Goal: Contribute content: Contribute content

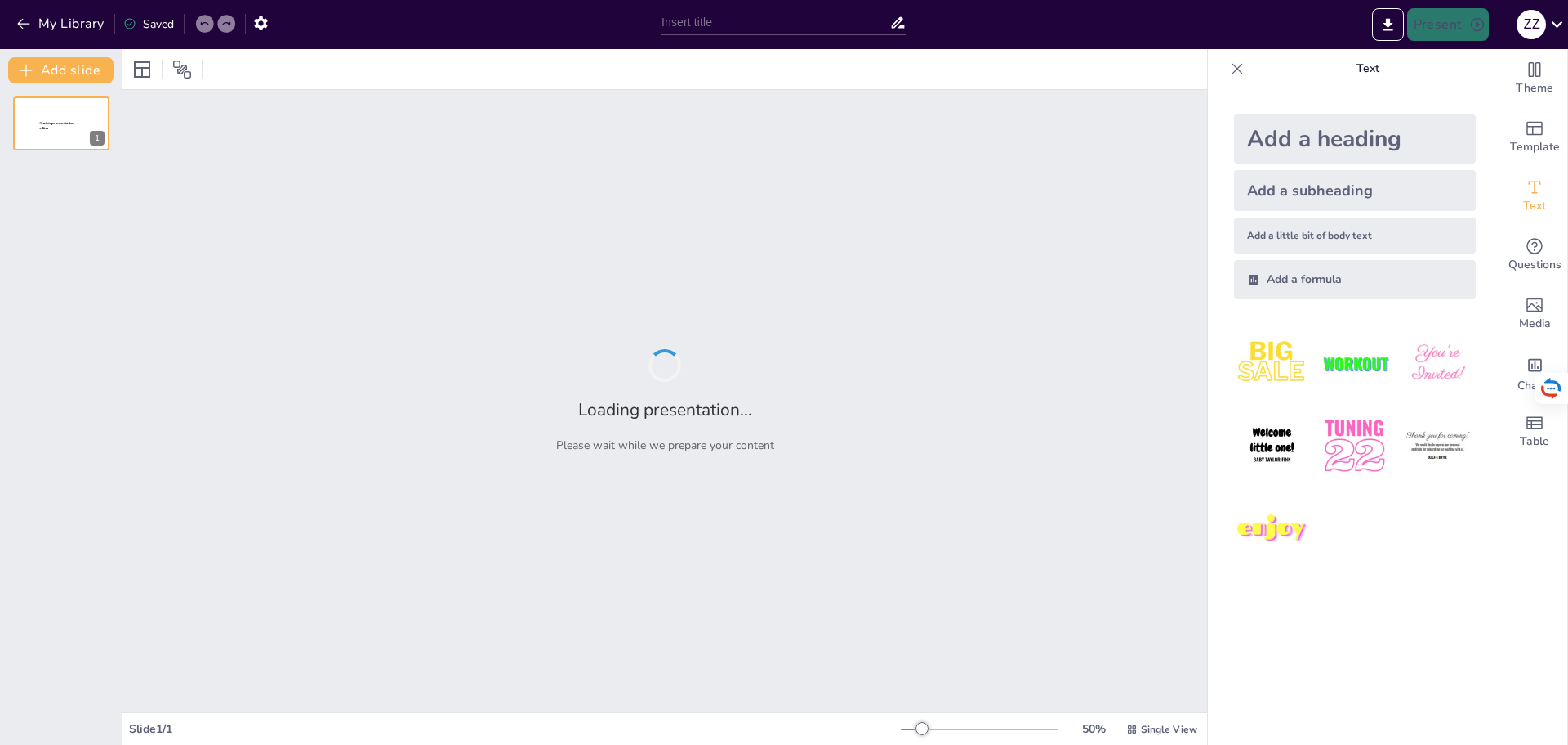
type input "[PERSON_NAME]: Життя та Художній Шлях"
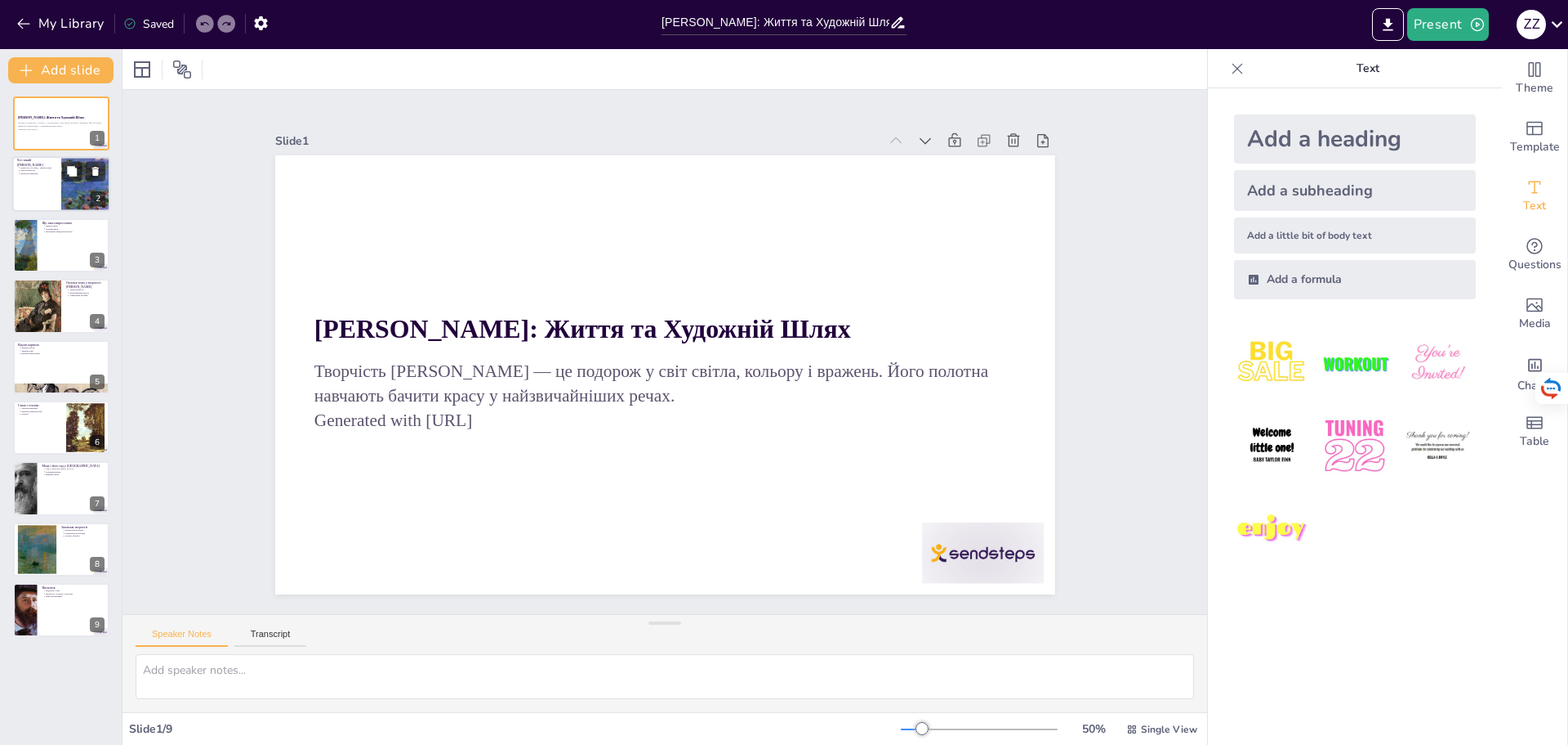
click at [79, 184] on div at bounding box center [86, 185] width 49 height 62
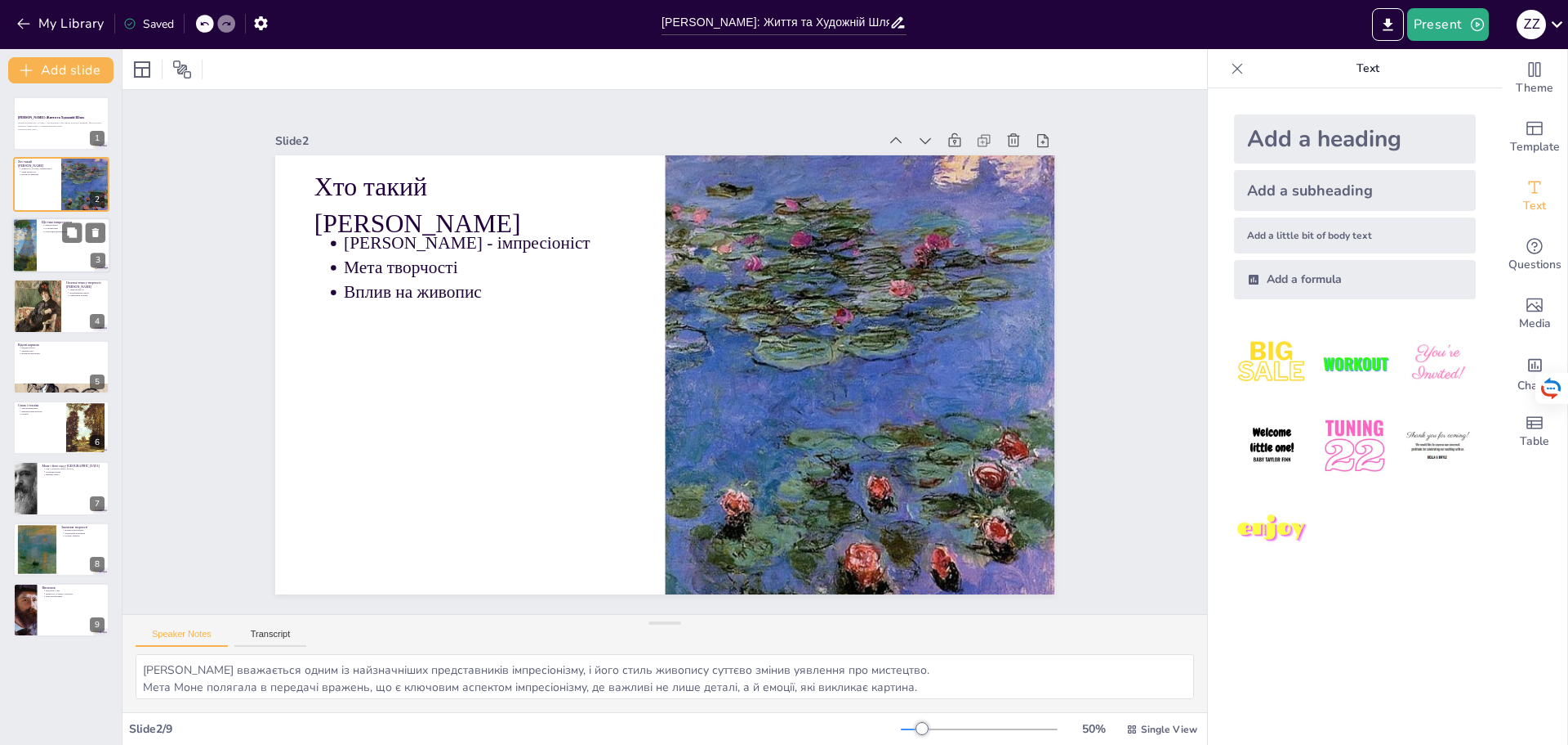
click at [40, 241] on div at bounding box center [62, 245] width 98 height 56
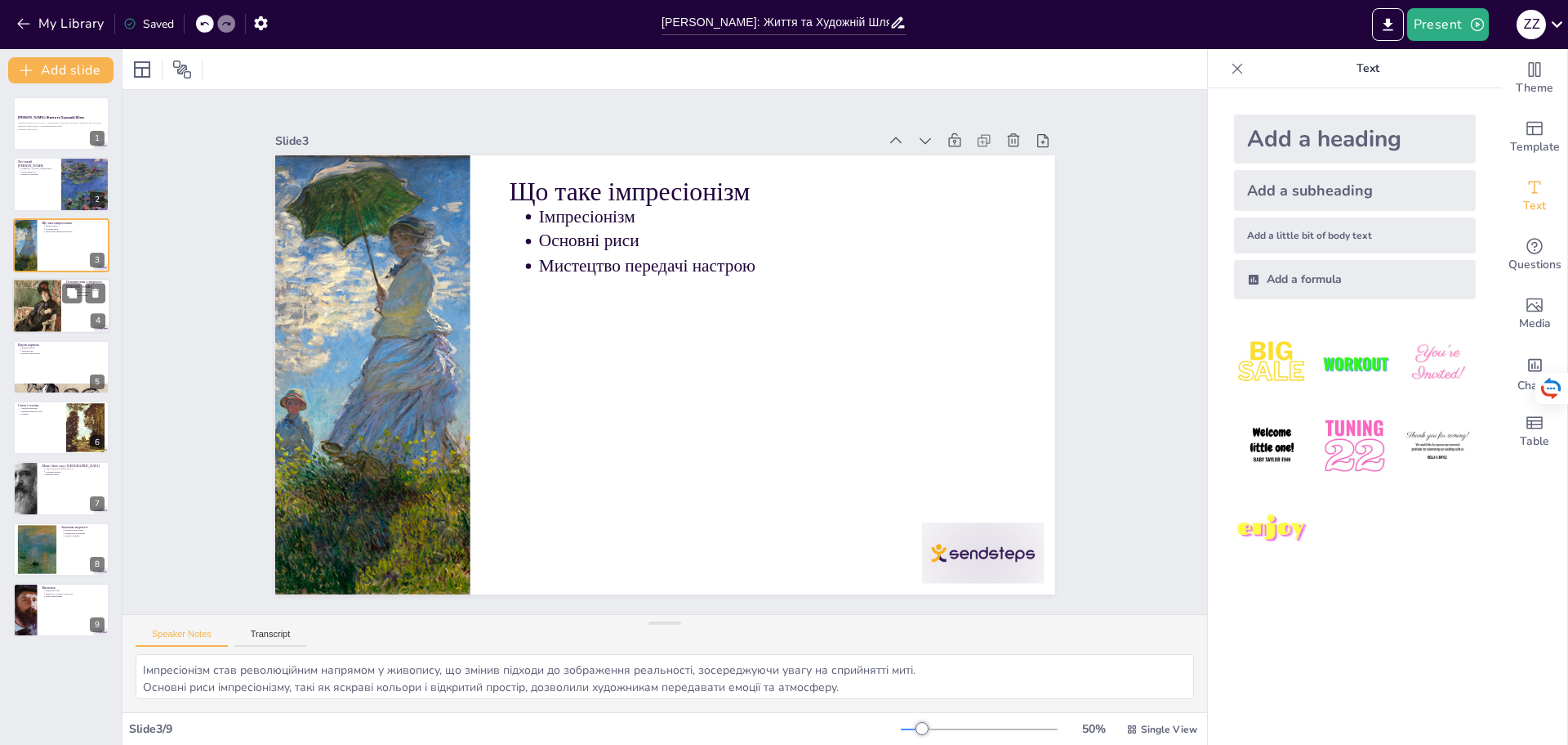
click at [34, 290] on div at bounding box center [37, 306] width 49 height 65
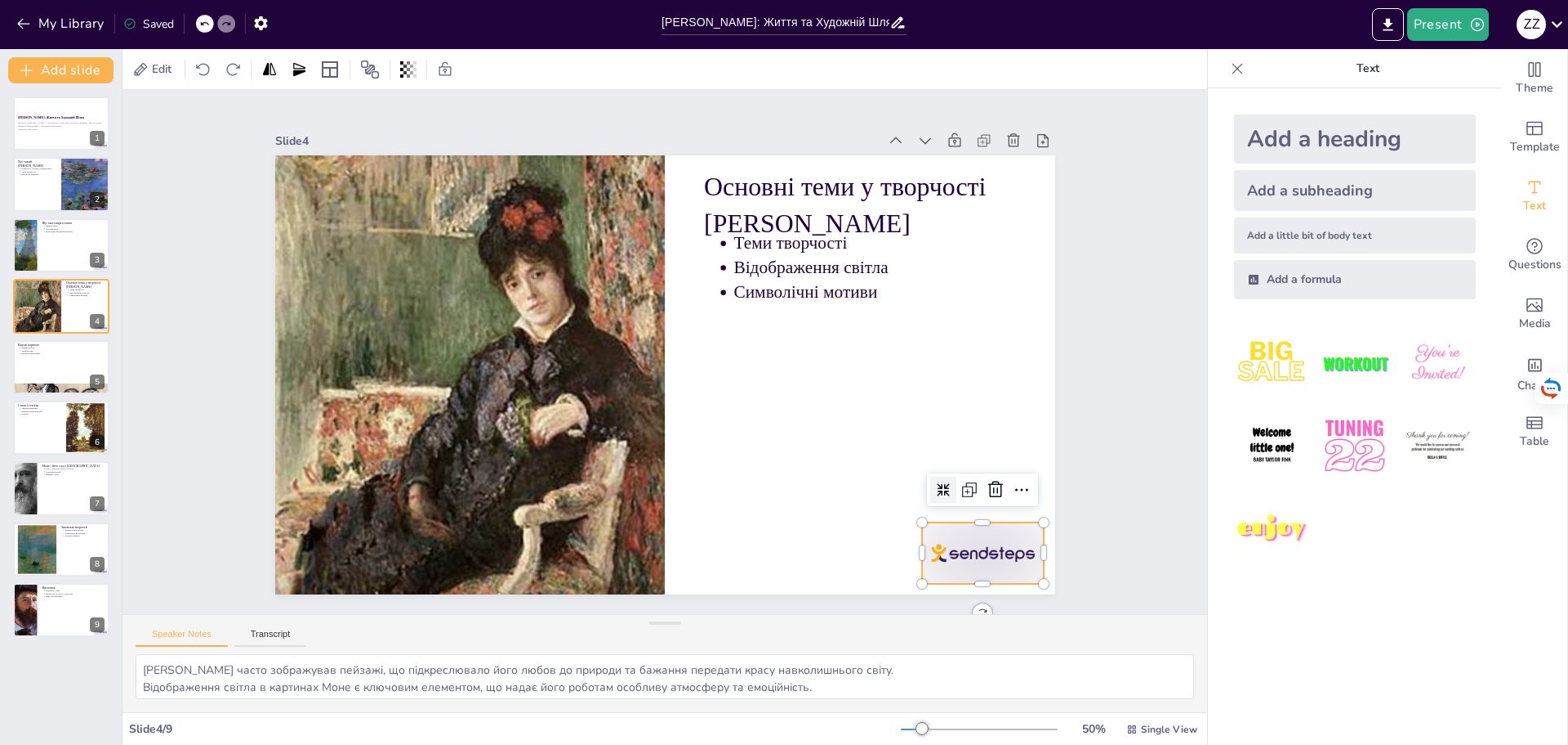
click at [999, 572] on div at bounding box center [934, 614] width 132 height 85
click at [924, 599] on icon at bounding box center [911, 611] width 26 height 26
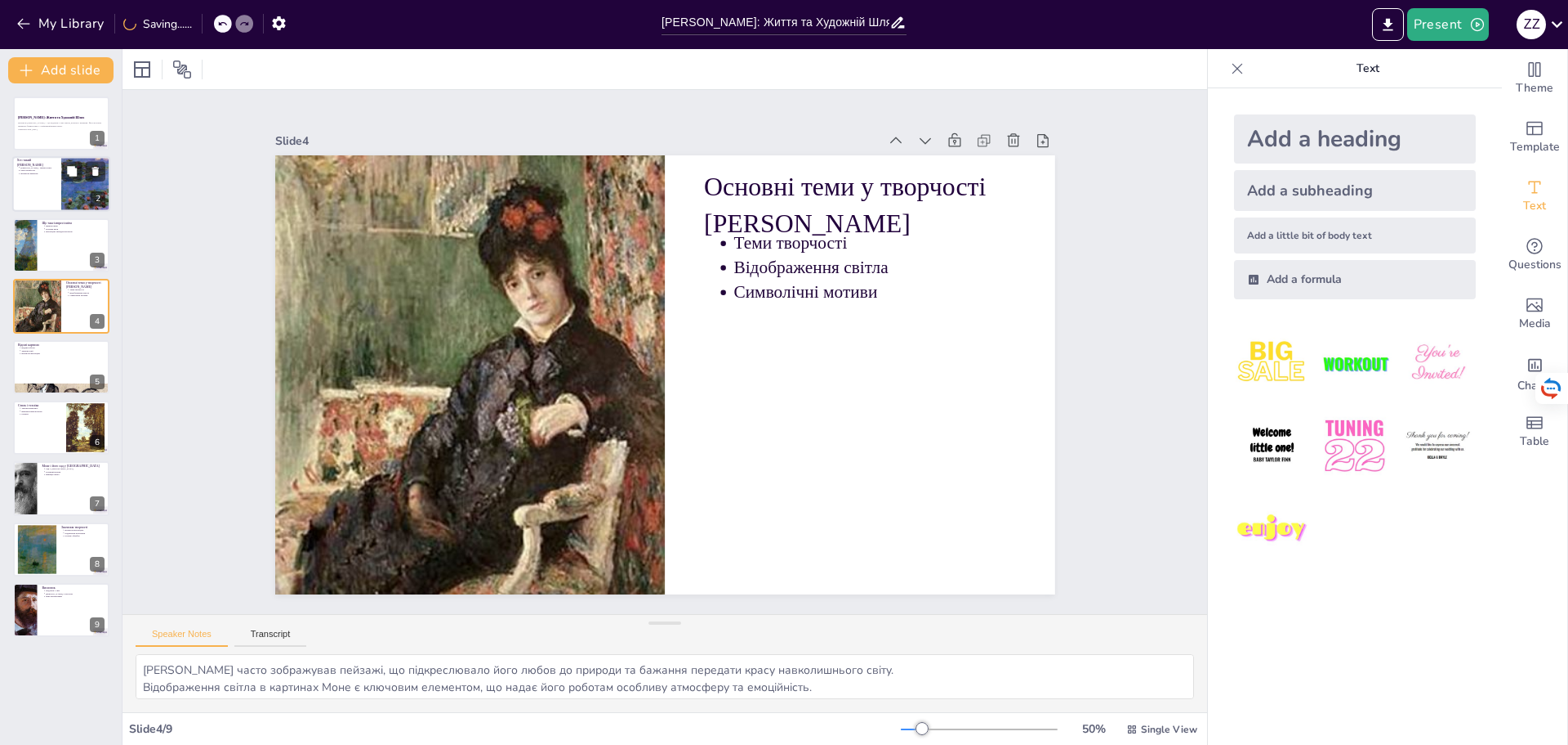
click at [40, 197] on div at bounding box center [62, 185] width 98 height 56
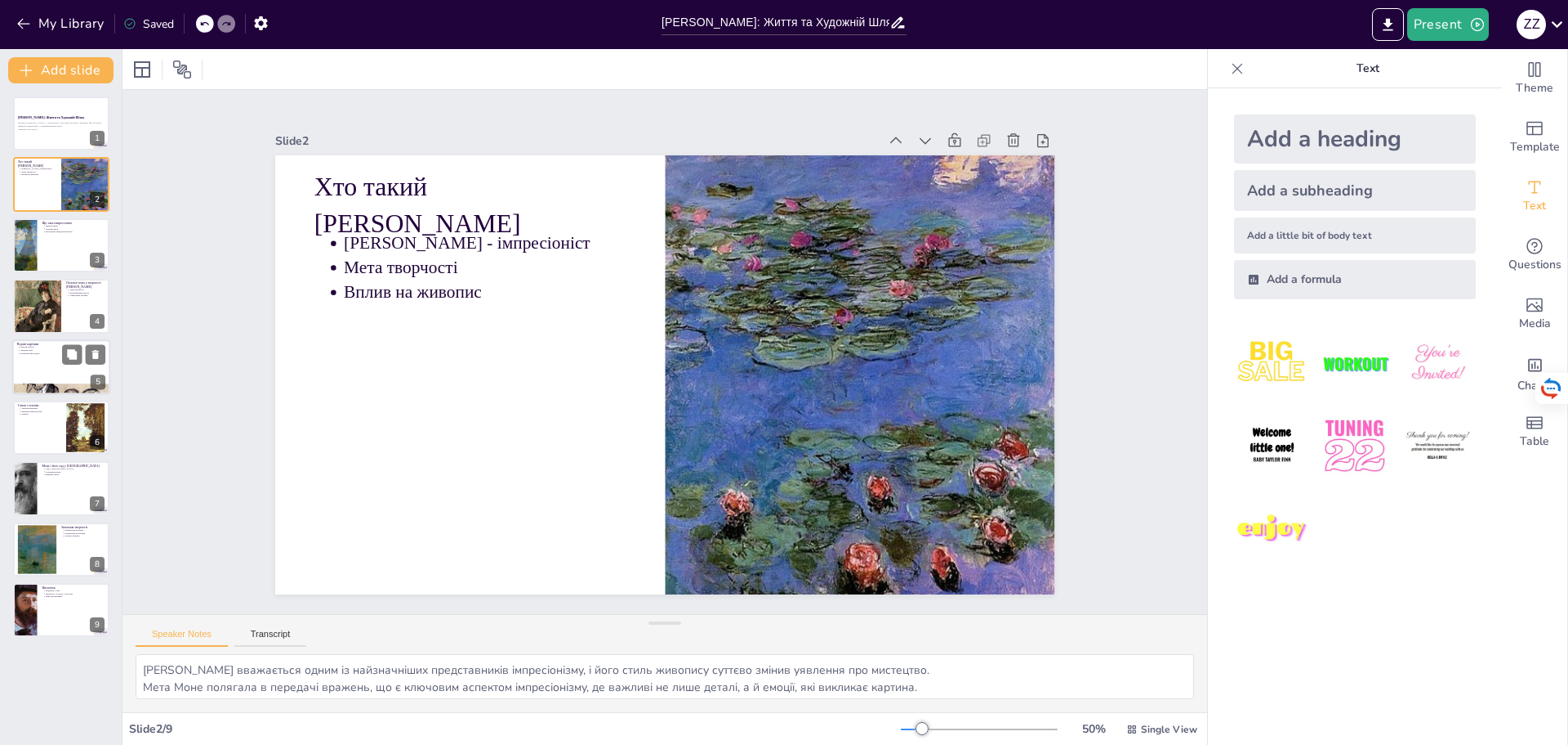
click at [38, 360] on div at bounding box center [62, 367] width 98 height 56
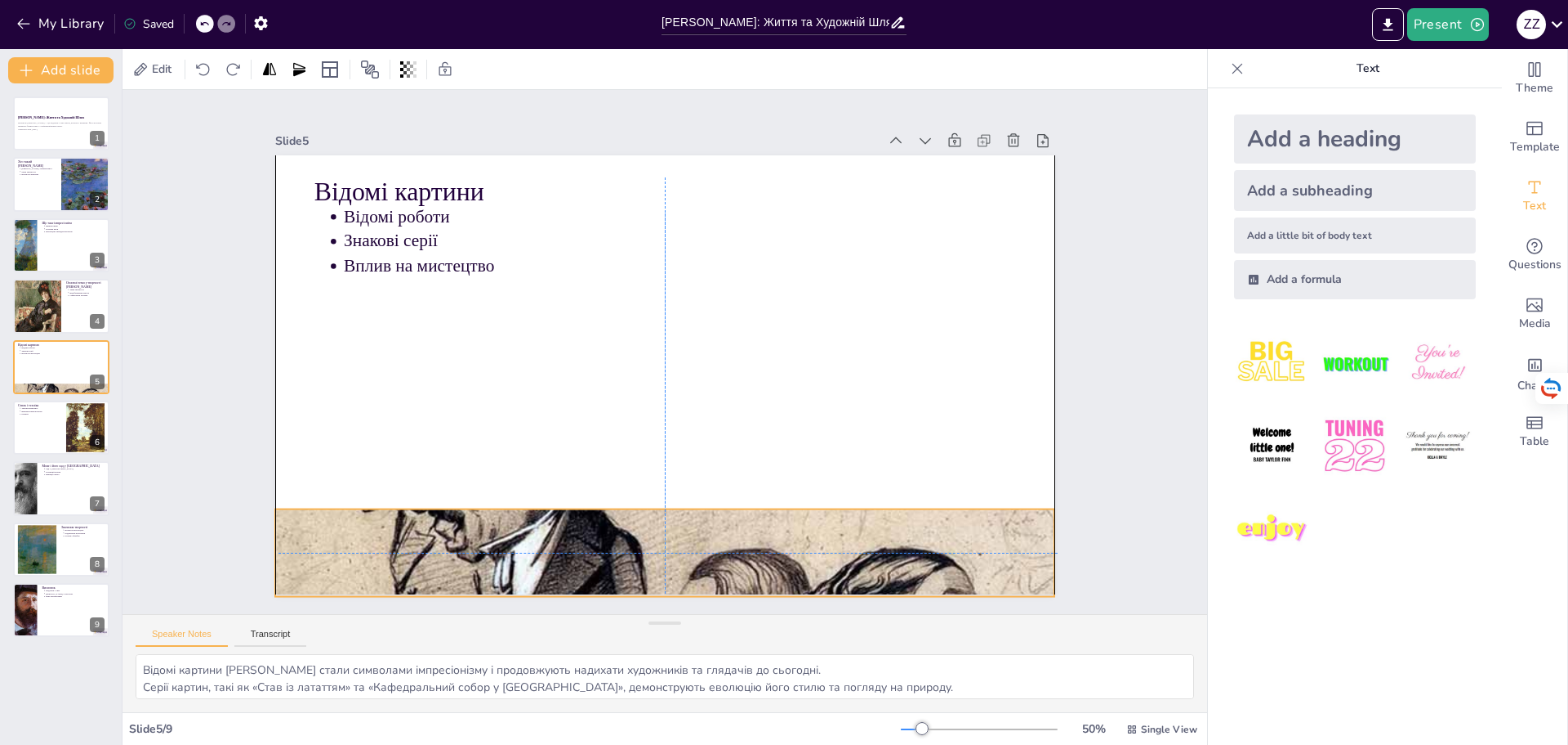
click at [490, 534] on div at bounding box center [622, 548] width 901 height 817
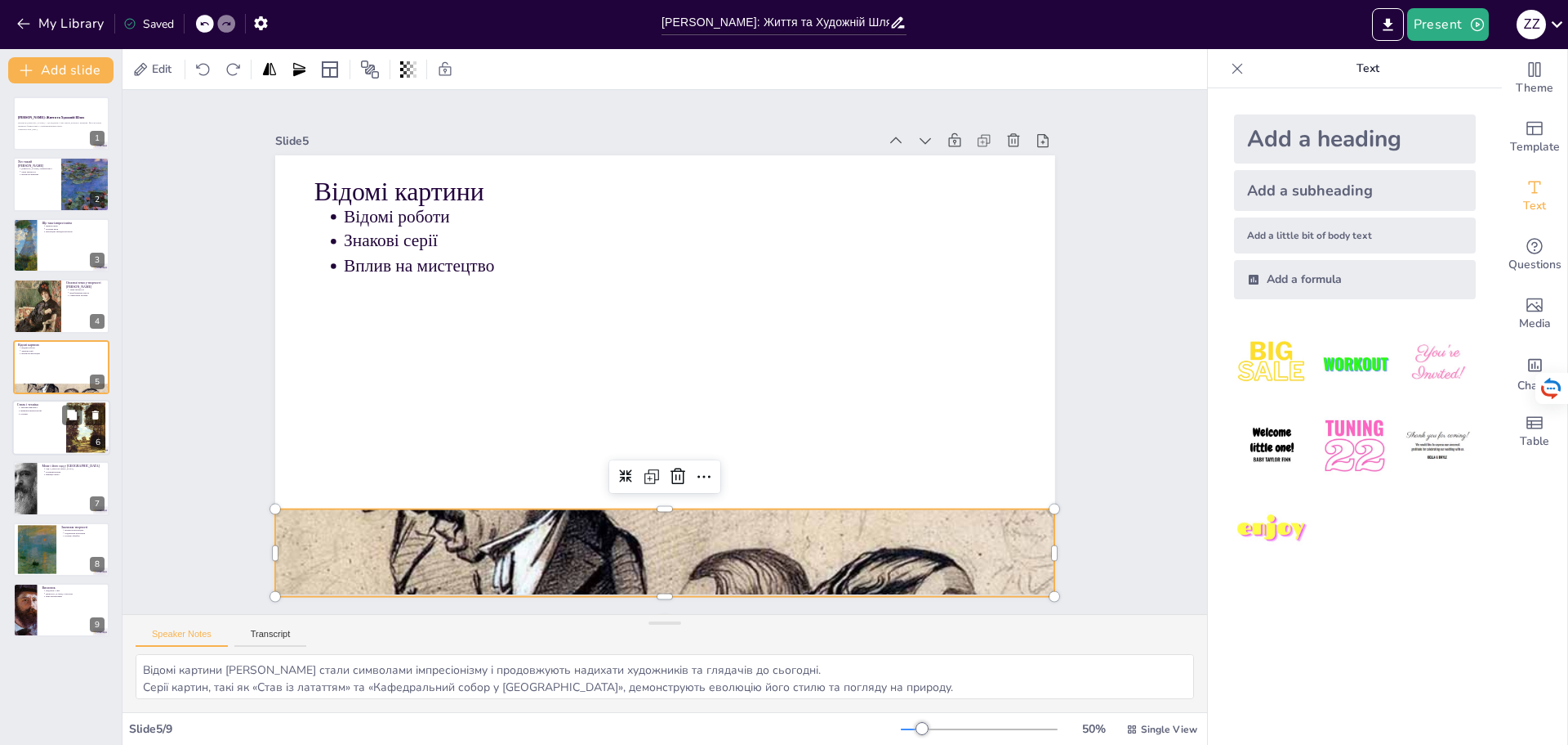
click at [31, 427] on div at bounding box center [62, 427] width 98 height 56
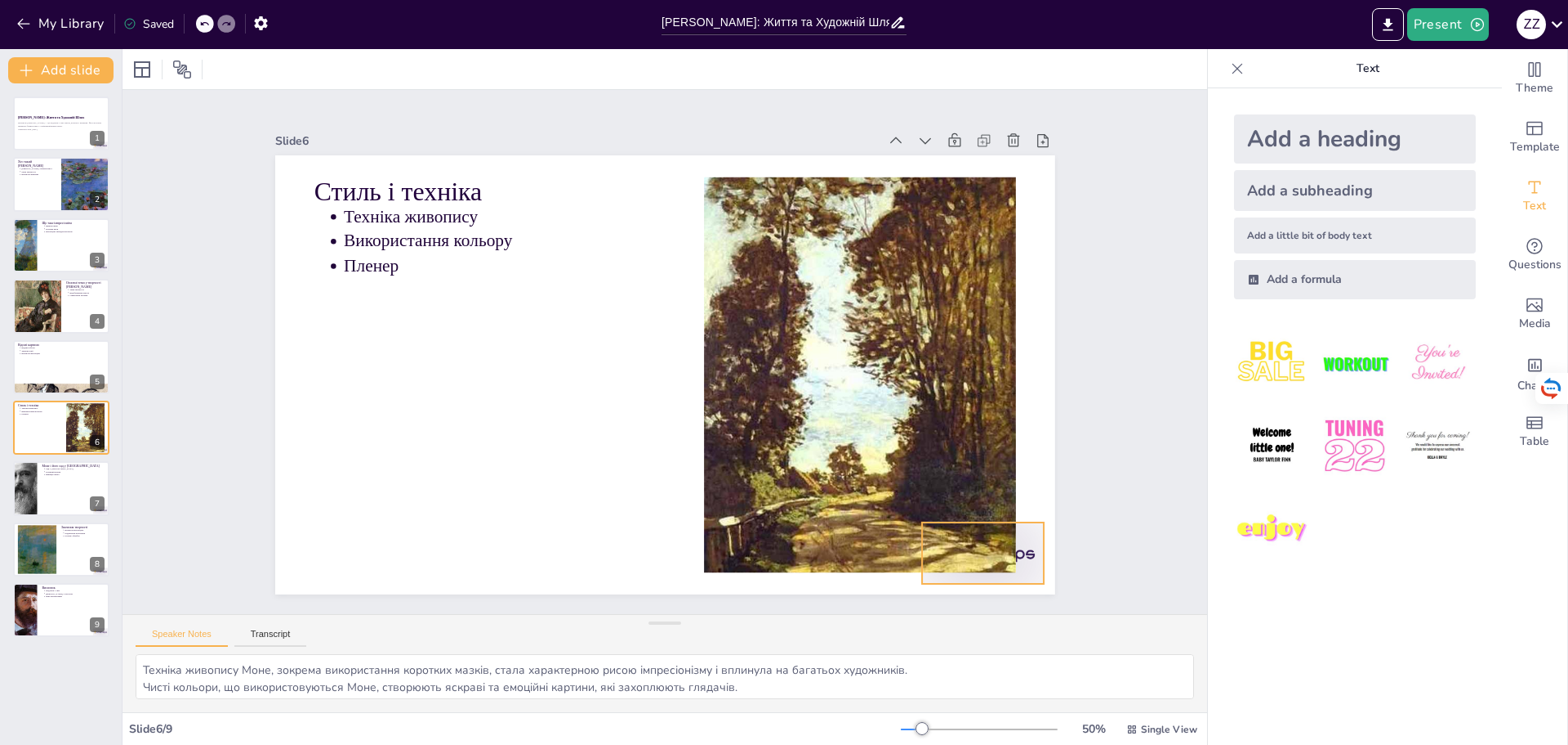
click at [832, 651] on div at bounding box center [767, 714] width 132 height 127
click at [833, 662] on icon at bounding box center [819, 676] width 28 height 28
click at [67, 490] on div at bounding box center [62, 489] width 98 height 56
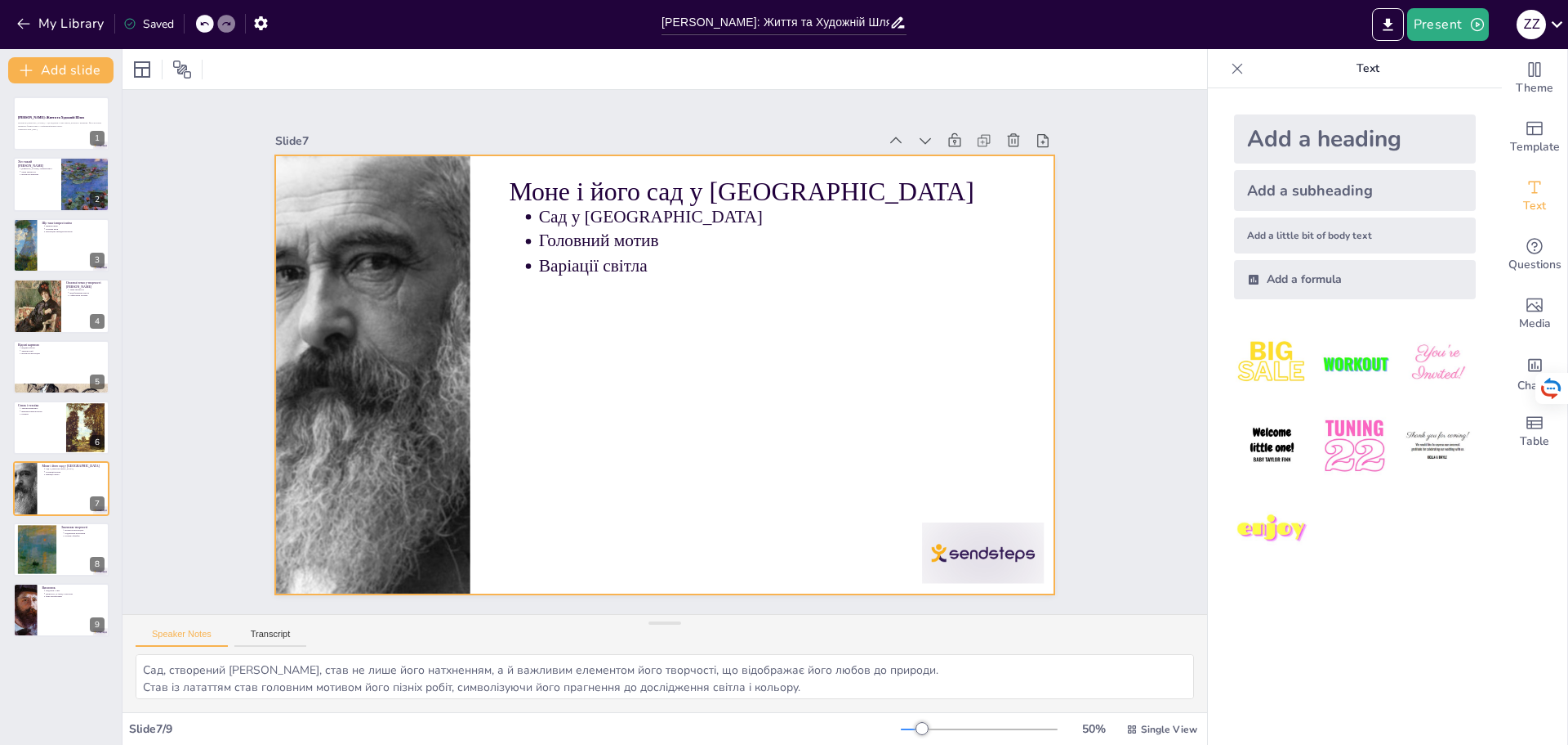
click at [907, 628] on div at bounding box center [839, 684] width 136 height 114
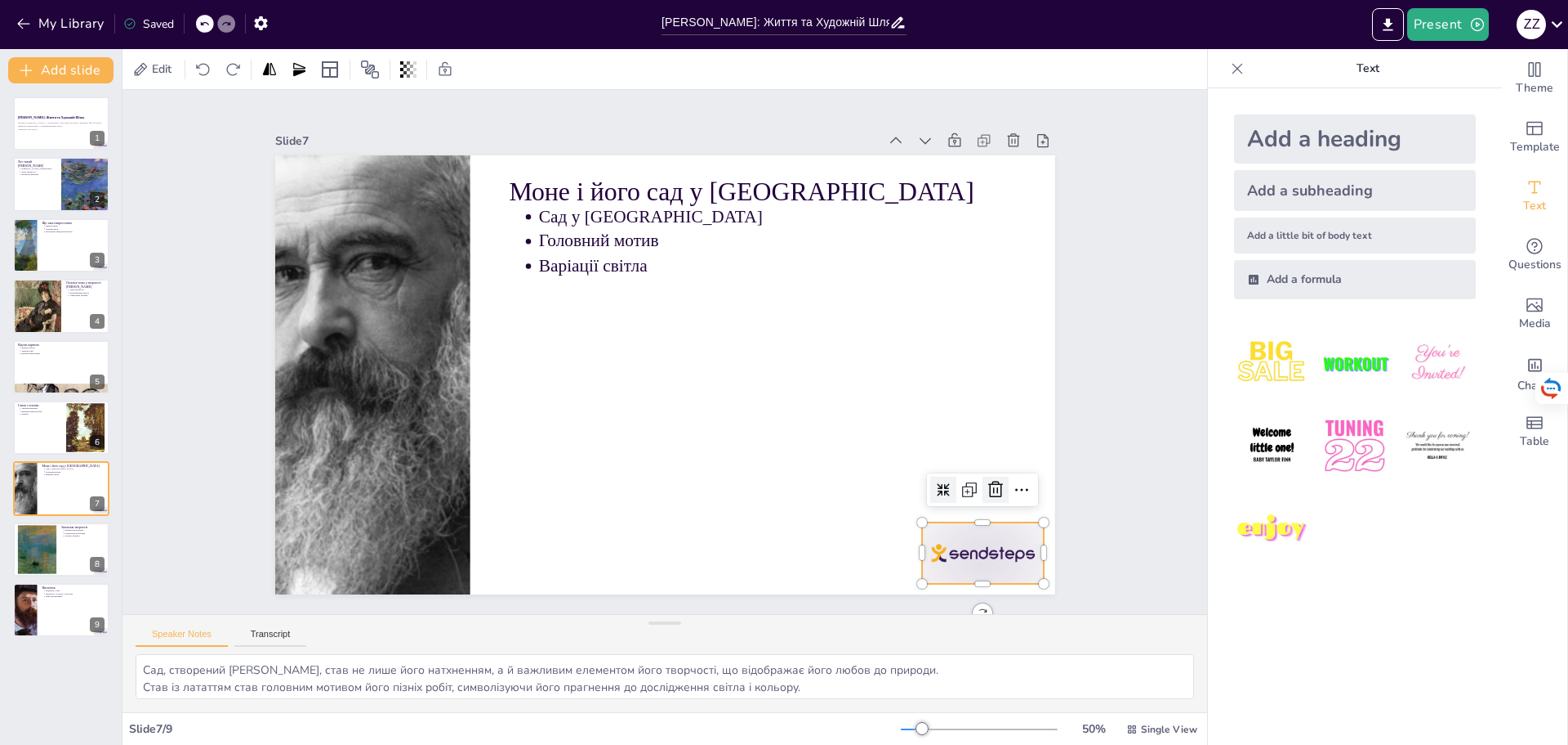
click at [847, 47] on icon at bounding box center [837, 37] width 21 height 21
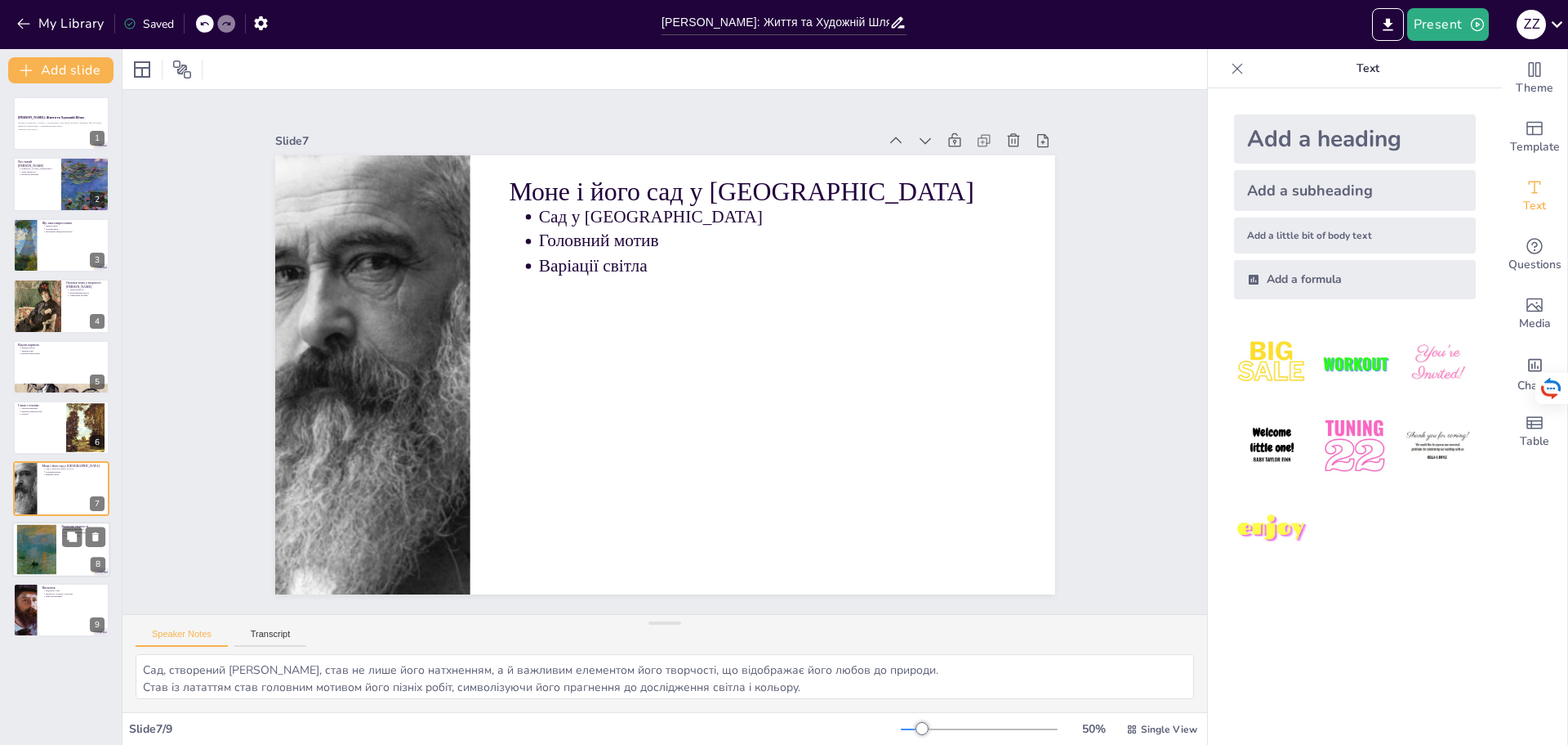
click at [50, 562] on div at bounding box center [37, 549] width 69 height 50
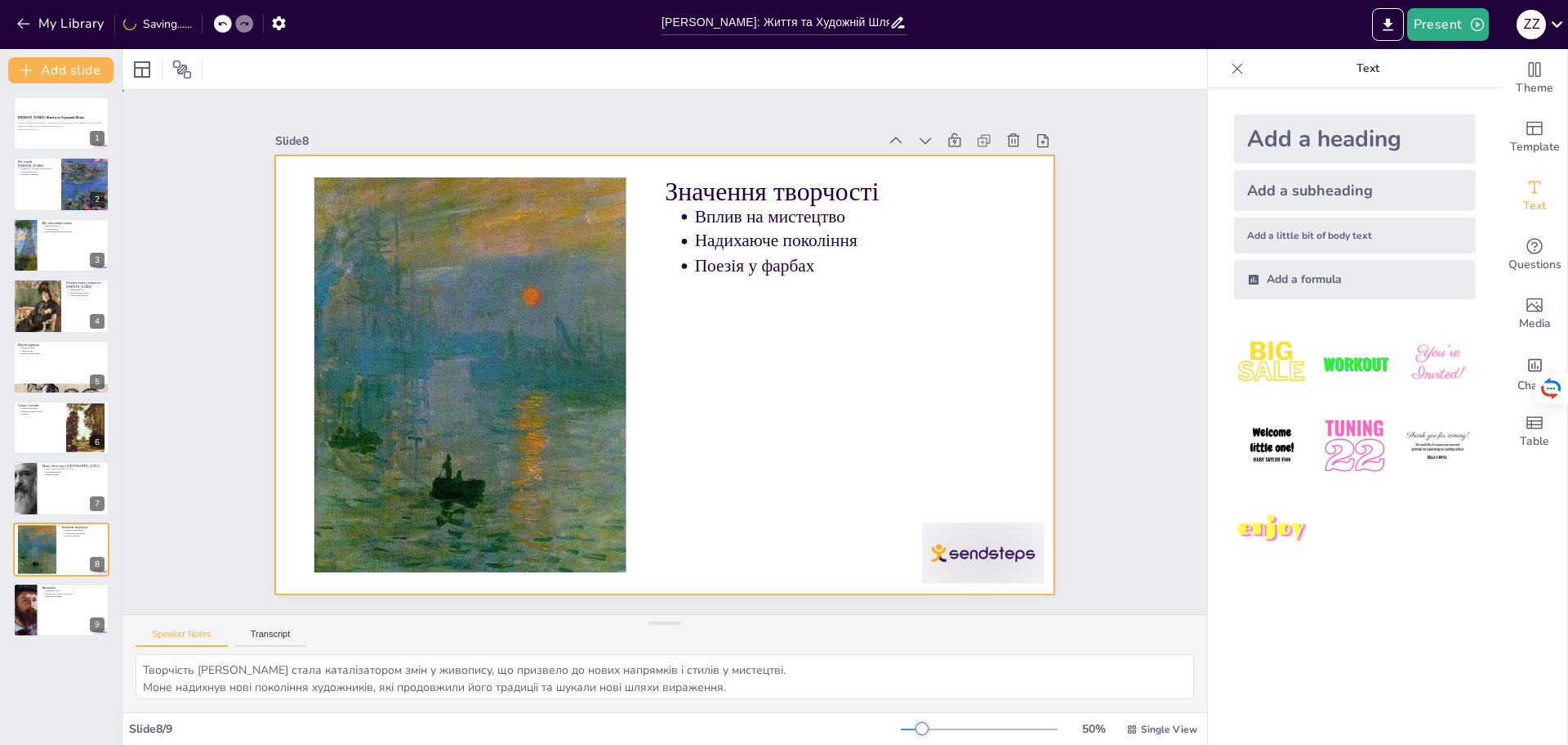
click at [909, 548] on div at bounding box center [645, 364] width 770 height 895
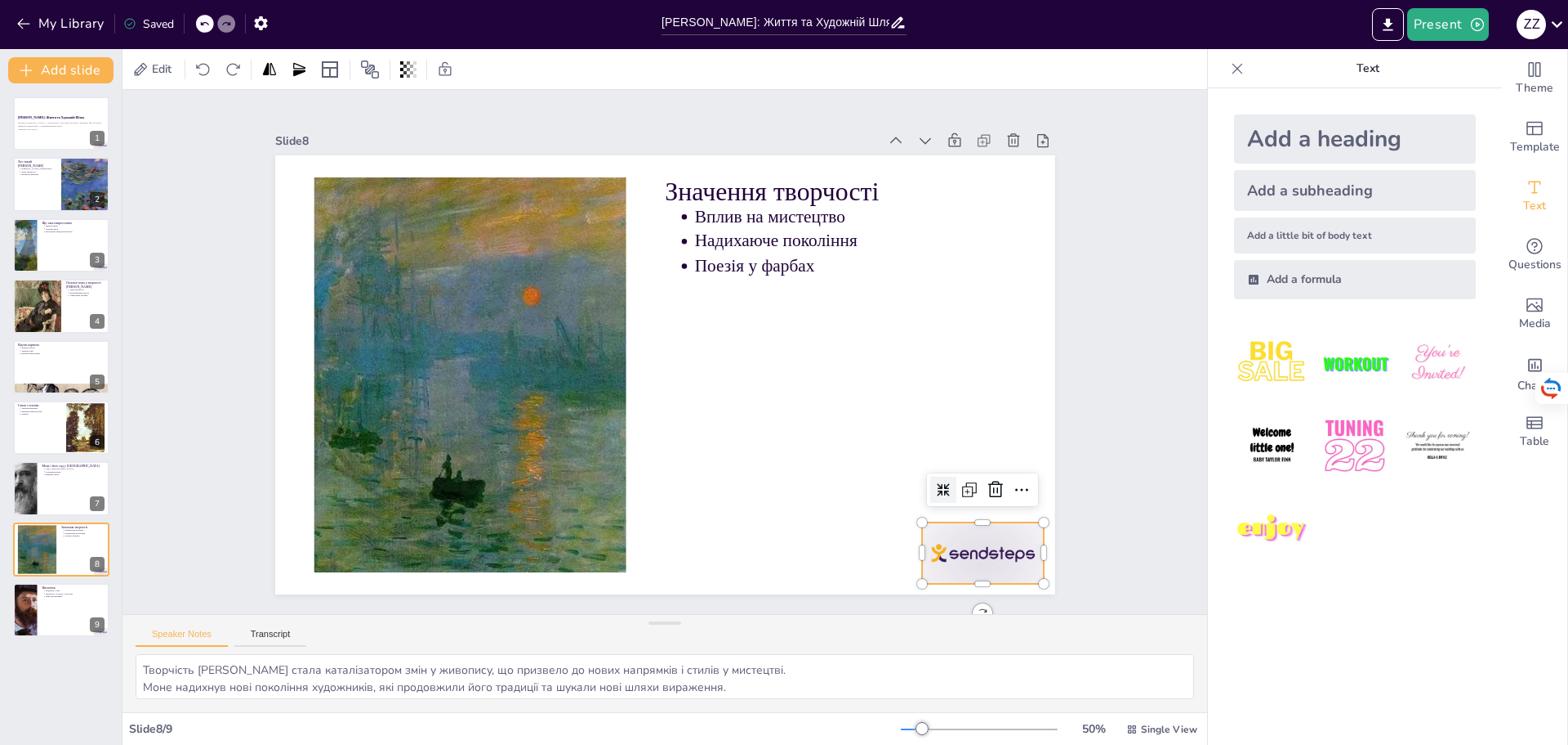
click at [907, 628] on div at bounding box center [839, 684] width 136 height 114
click at [341, 223] on icon at bounding box center [334, 215] width 14 height 16
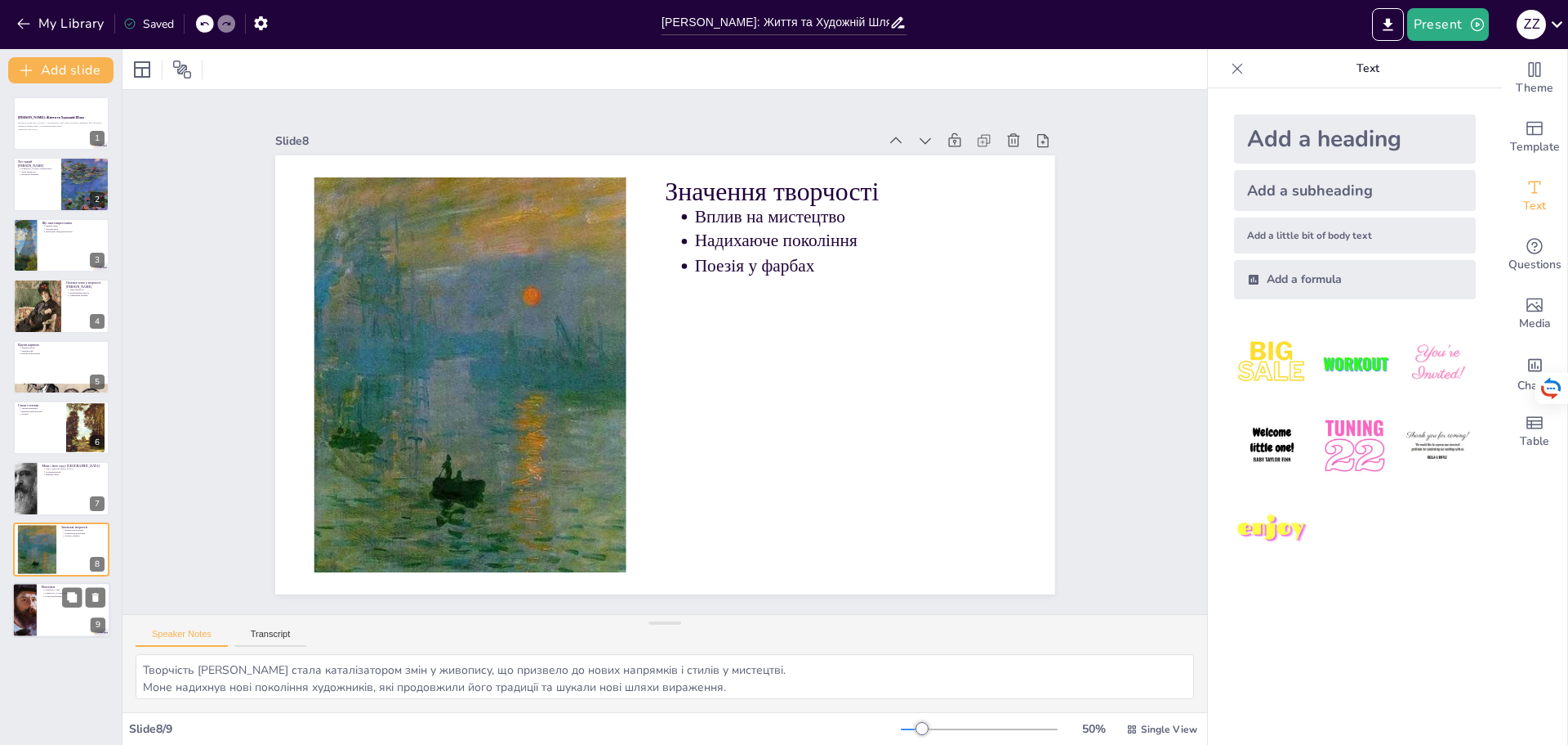
click at [43, 626] on div at bounding box center [62, 610] width 98 height 56
type textarea "Творчість [PERSON_NAME] запрошує нас у подорож, де кожна картина відкриває нові…"
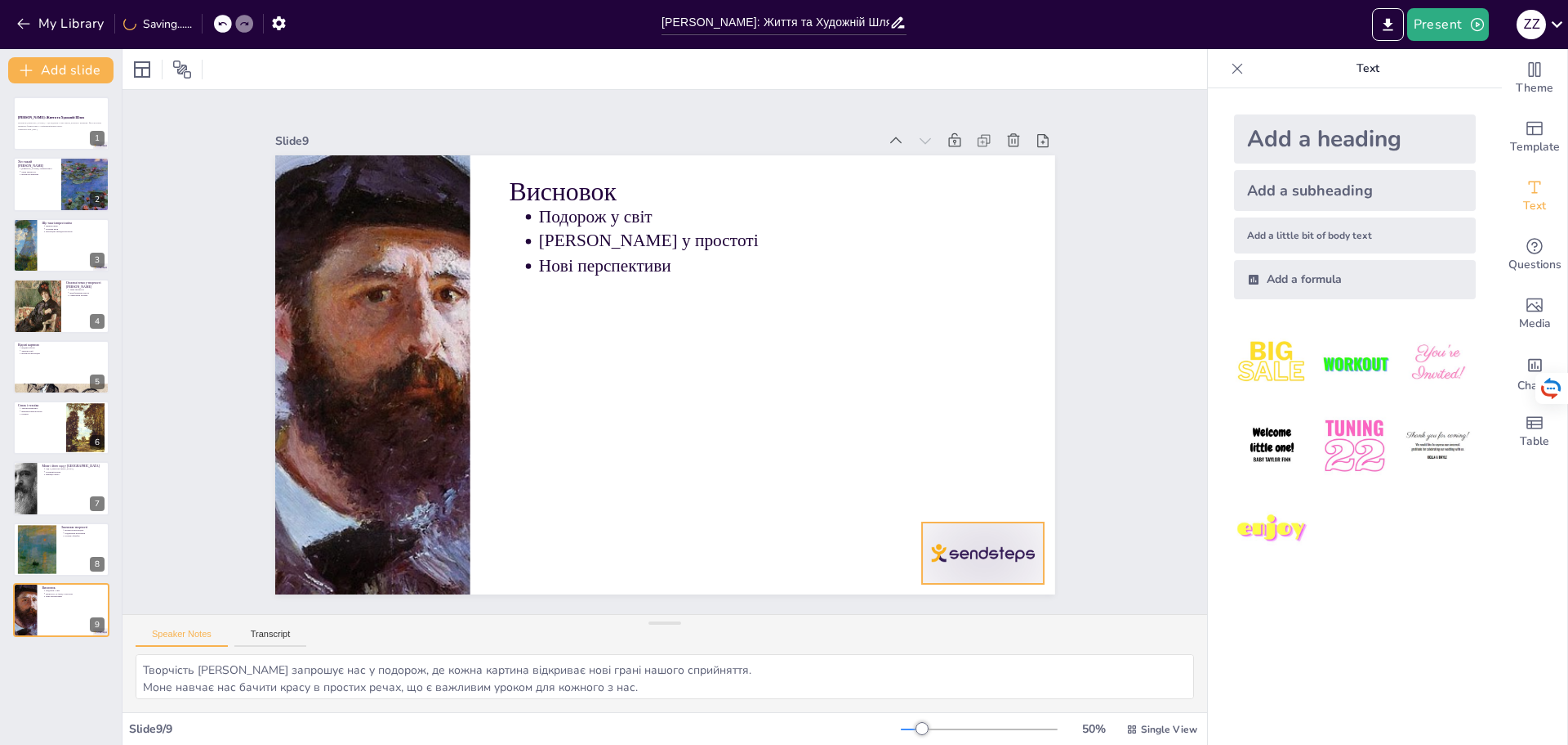
click at [943, 612] on div at bounding box center [874, 665] width 137 height 106
click at [687, 697] on icon at bounding box center [673, 709] width 26 height 26
click at [27, 116] on strong "[PERSON_NAME]: Життя та Художній Шлях" at bounding box center [51, 117] width 67 height 3
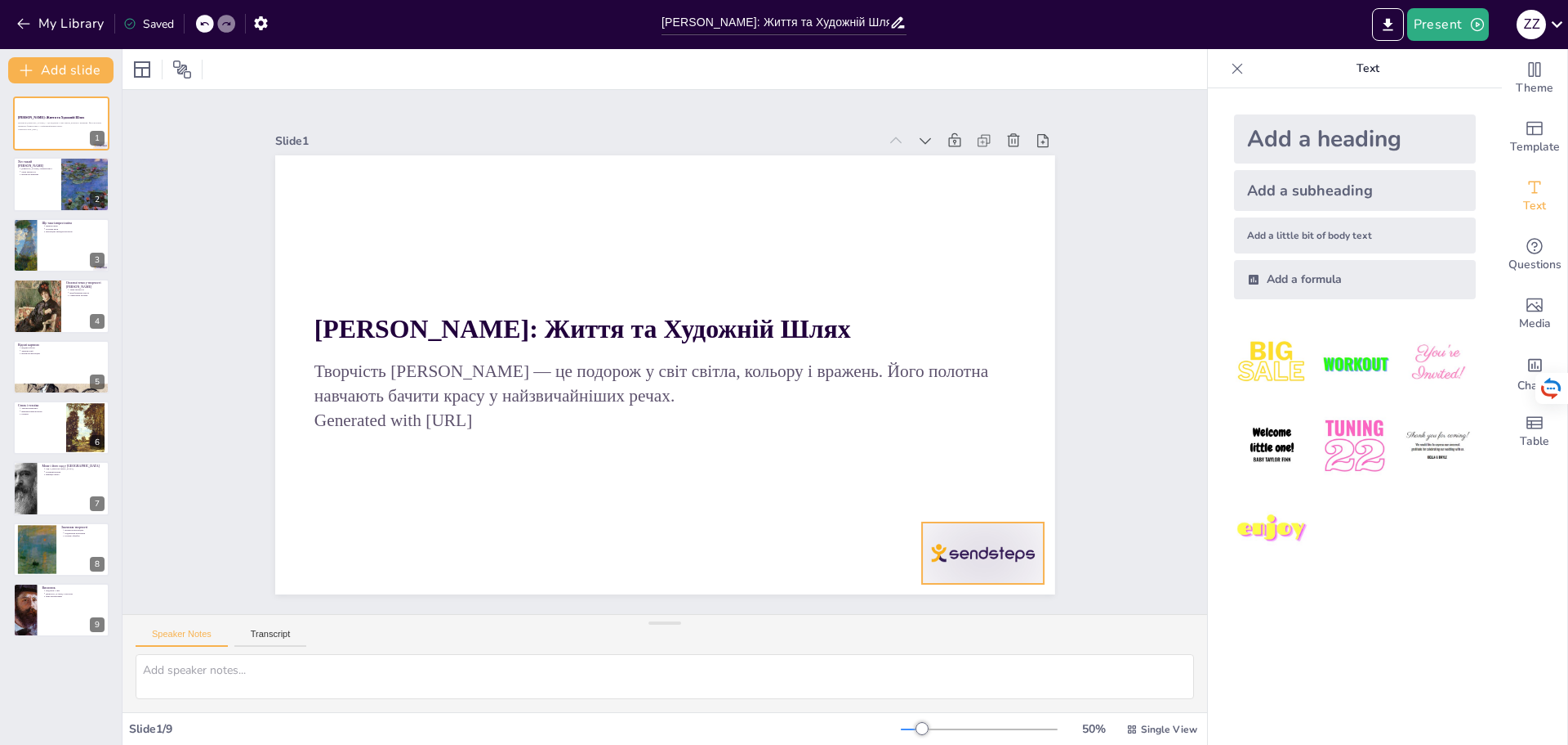
click at [907, 628] on div at bounding box center [839, 684] width 136 height 114
click at [870, 640] on div at bounding box center [851, 658] width 37 height 37
click at [77, 253] on div at bounding box center [62, 245] width 98 height 56
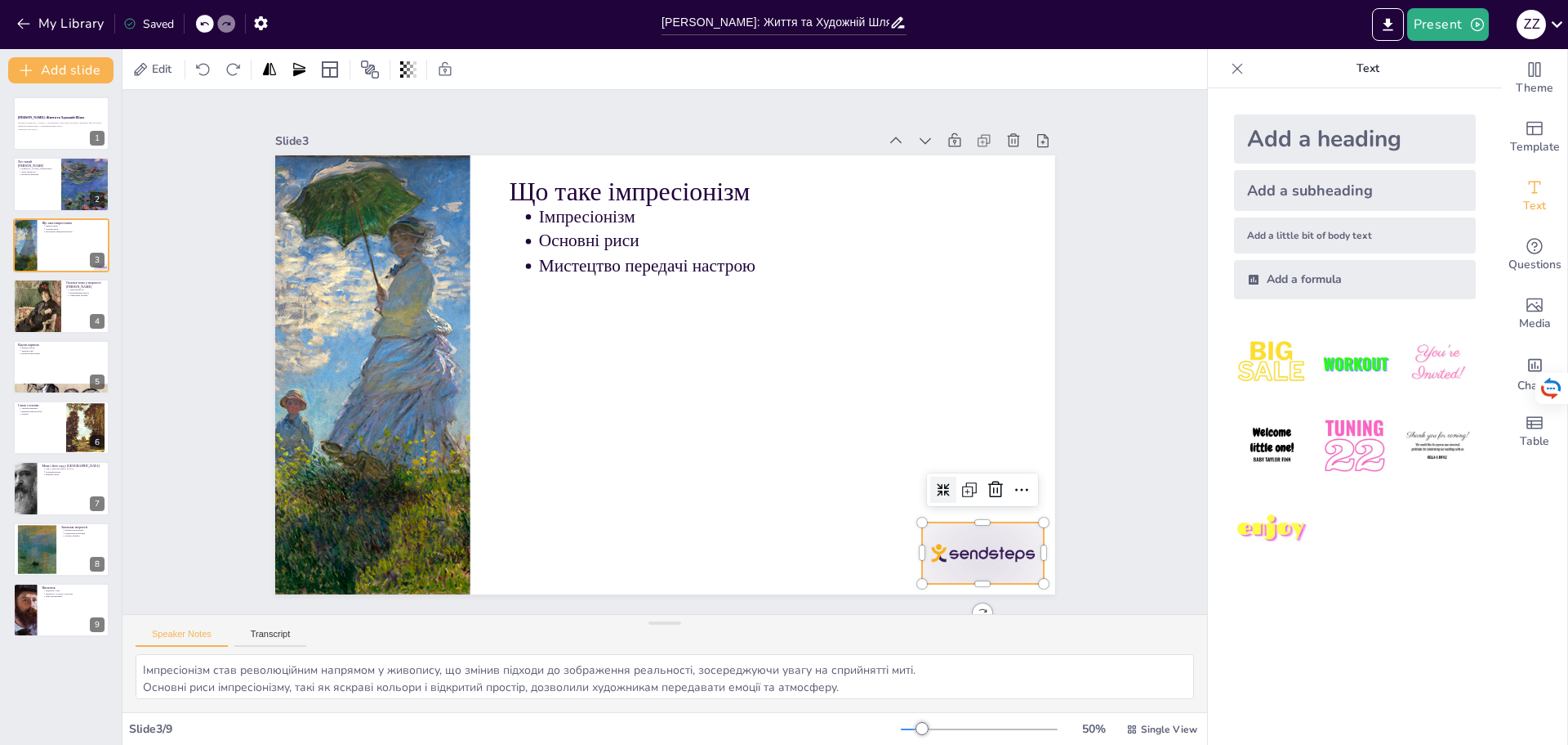
click at [833, 651] on div at bounding box center [767, 714] width 132 height 127
click at [373, 526] on icon at bounding box center [359, 539] width 28 height 28
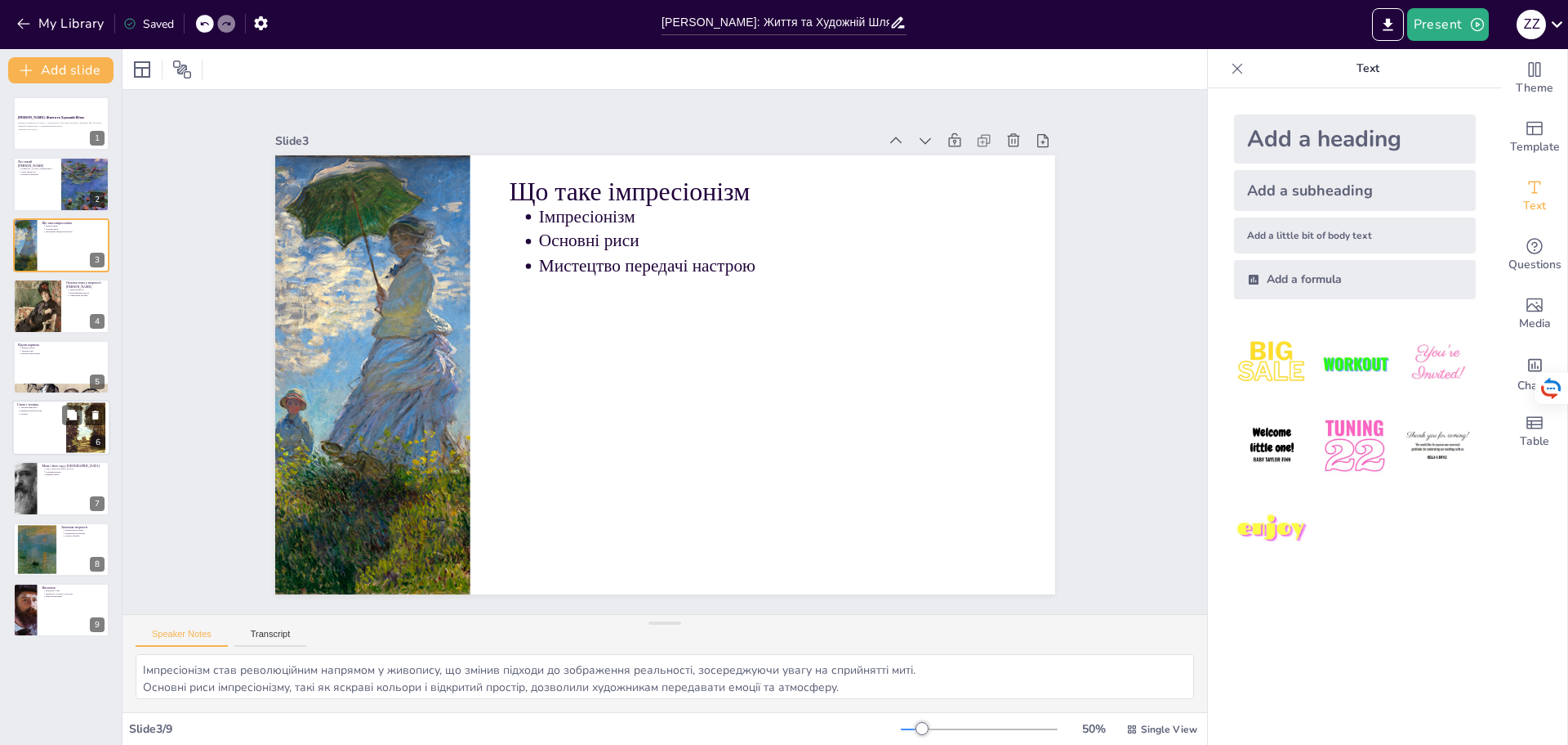
click at [51, 440] on div at bounding box center [62, 427] width 98 height 56
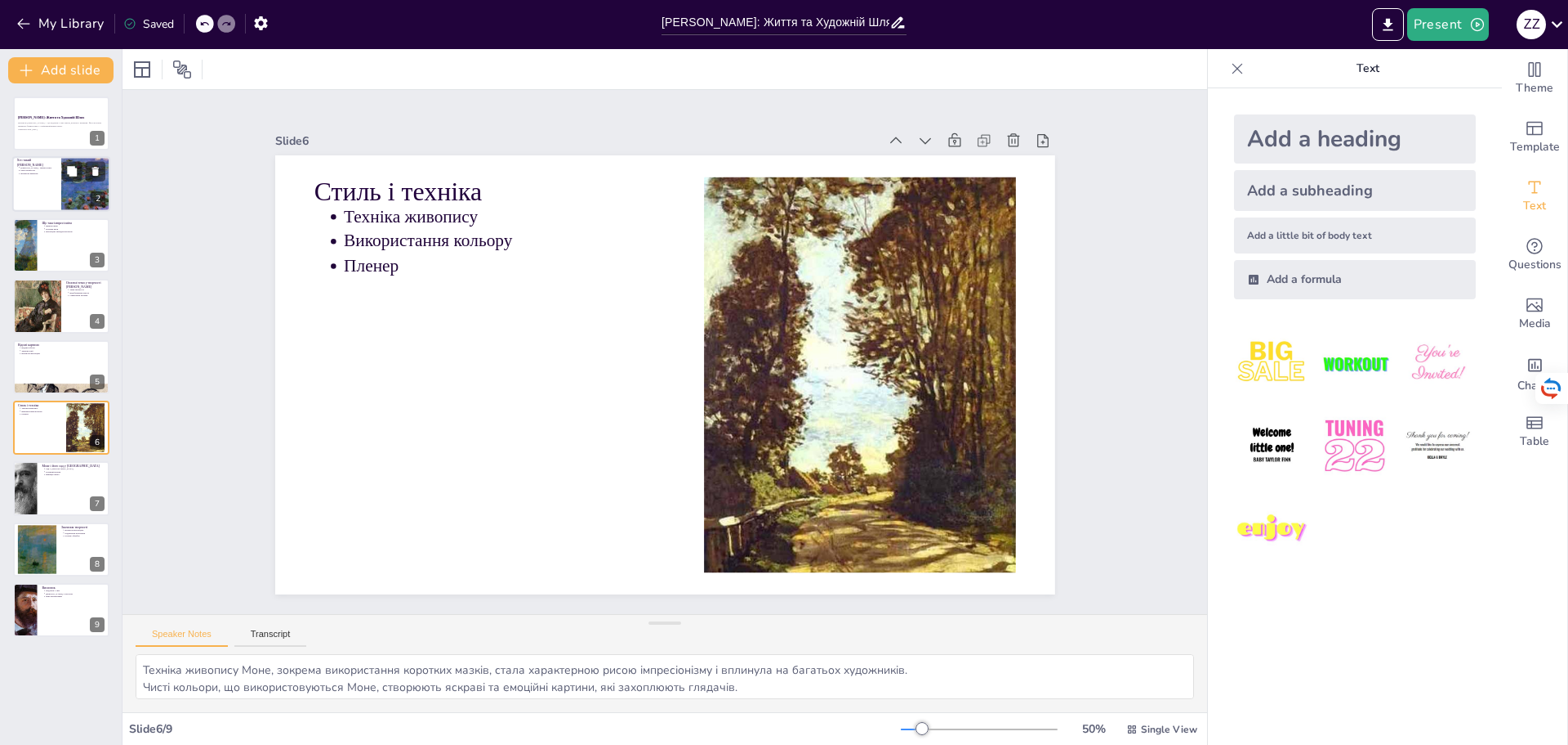
click at [34, 181] on div at bounding box center [62, 185] width 98 height 56
type textarea "[PERSON_NAME] вважається одним із найзначніших представників імпресіонізму, і й…"
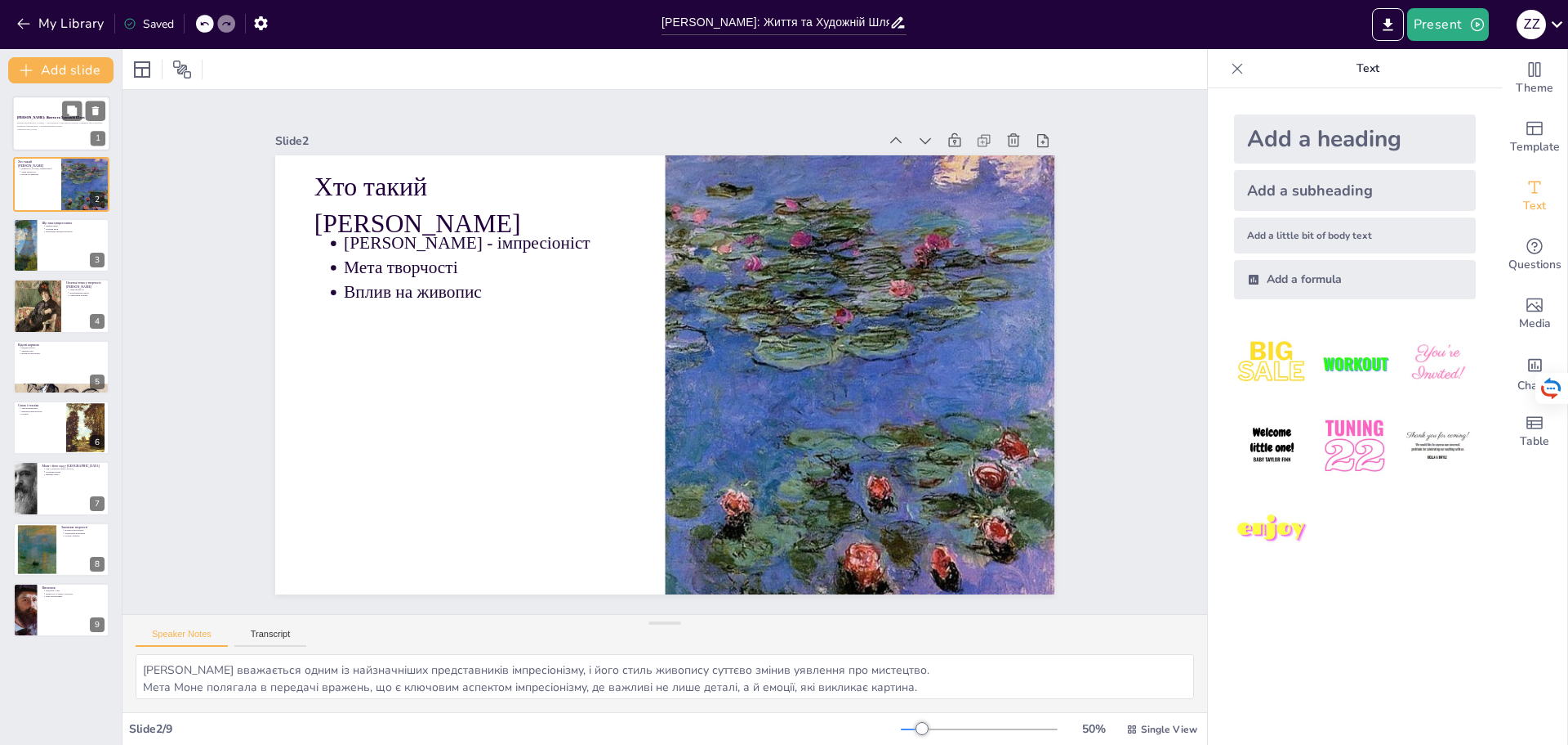
click at [39, 107] on div at bounding box center [62, 123] width 98 height 56
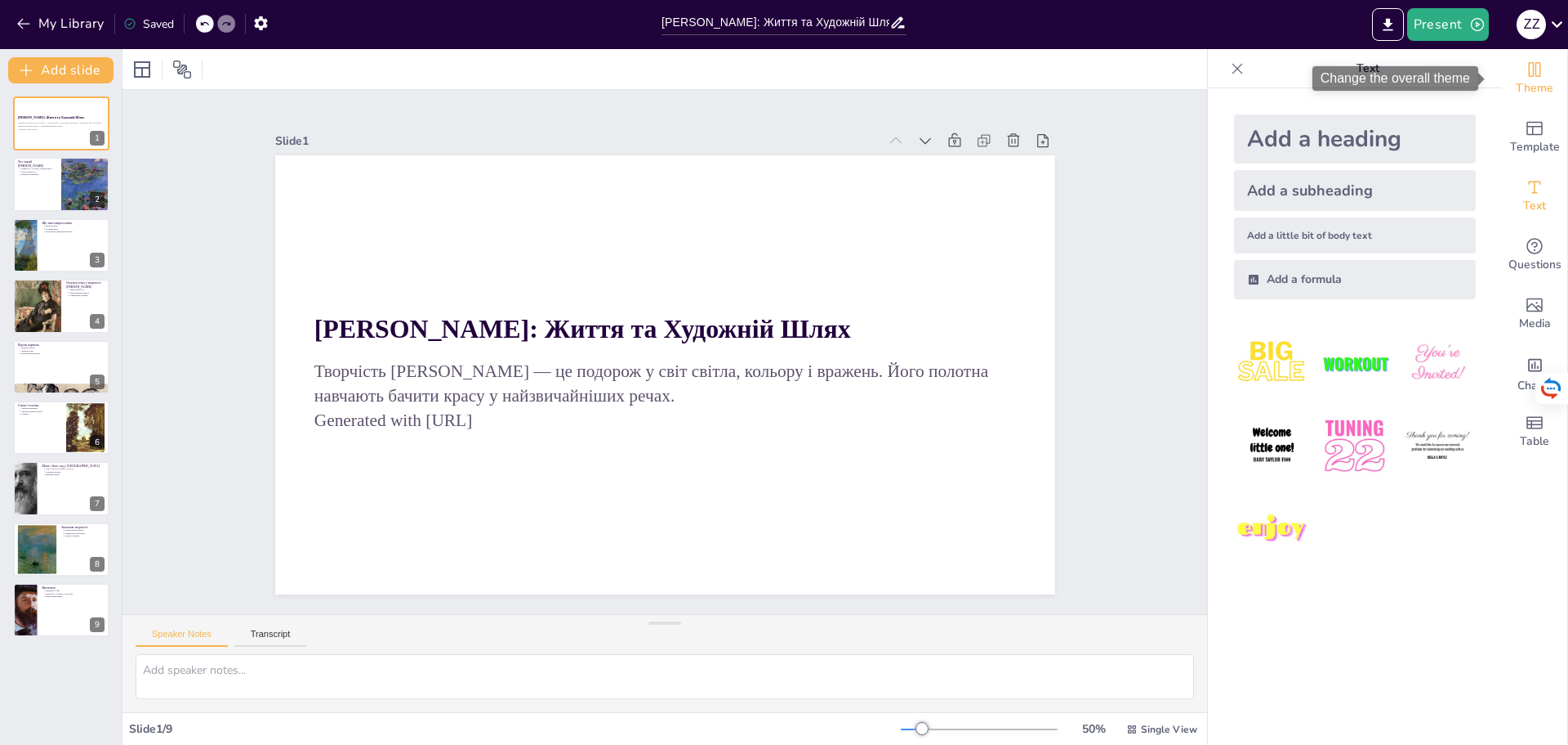
click at [1535, 69] on div "Theme" at bounding box center [1535, 78] width 65 height 59
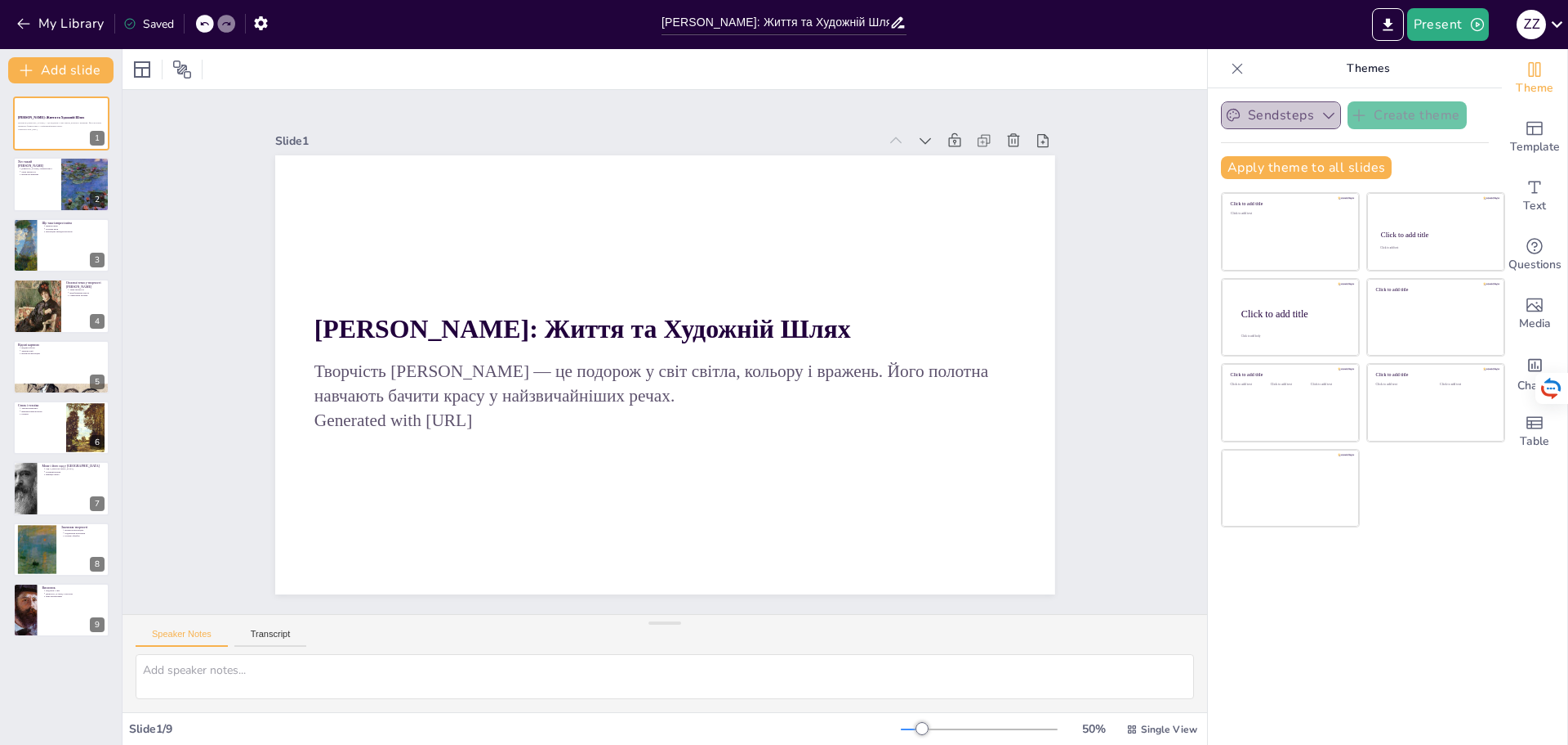
click at [1280, 116] on button "Sendsteps" at bounding box center [1281, 115] width 120 height 28
click at [46, 193] on div at bounding box center [62, 185] width 98 height 56
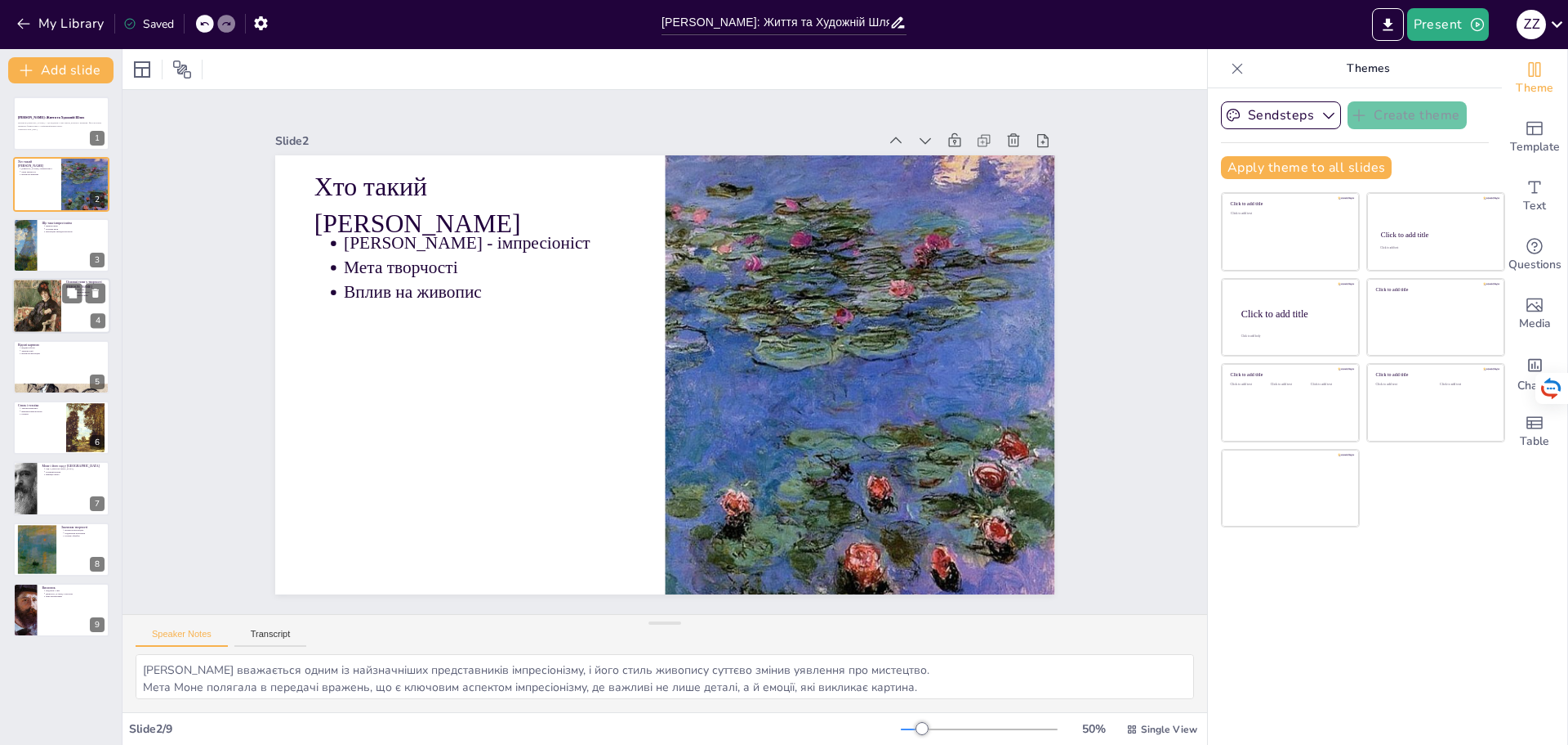
click at [40, 304] on div at bounding box center [37, 306] width 49 height 65
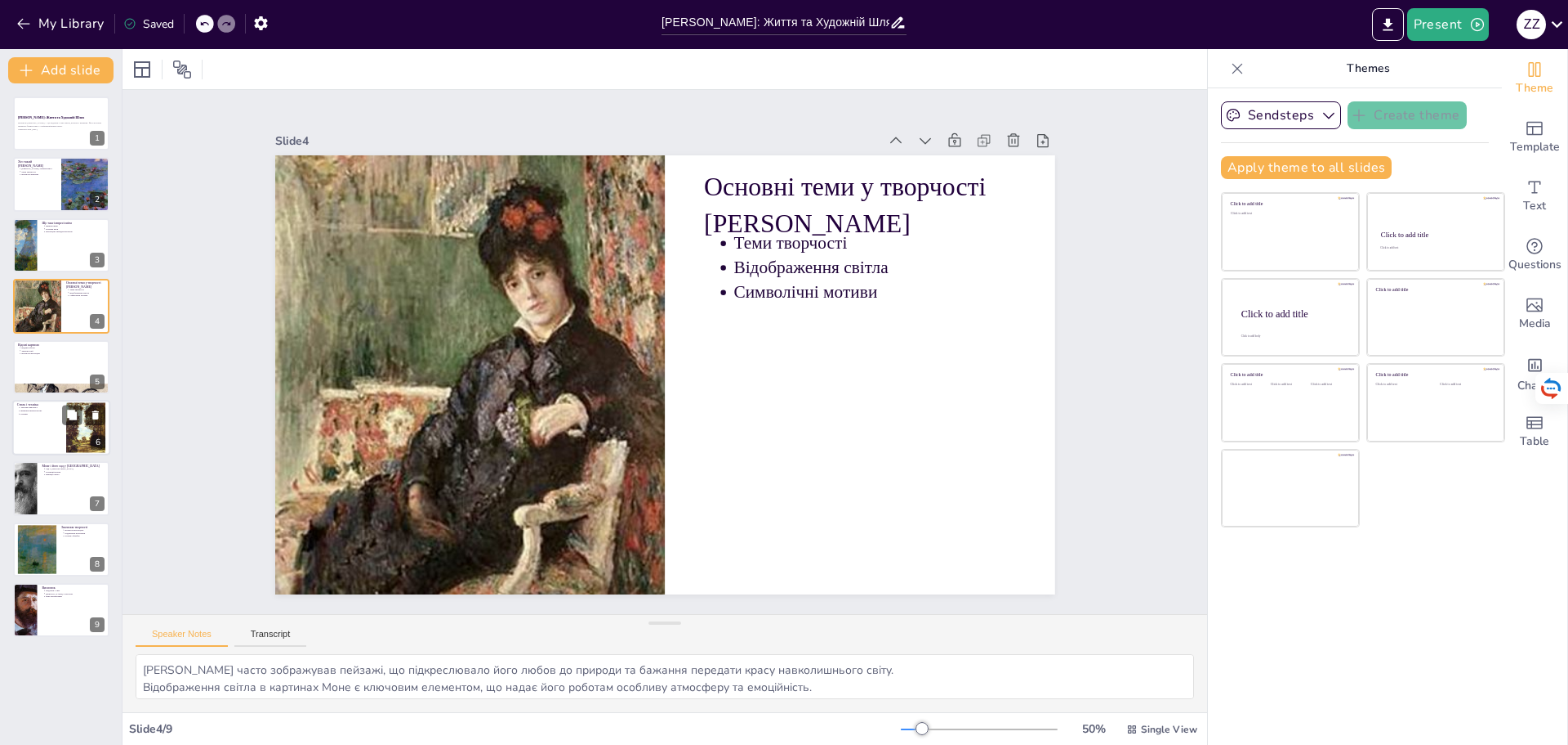
click at [54, 427] on div at bounding box center [62, 427] width 98 height 56
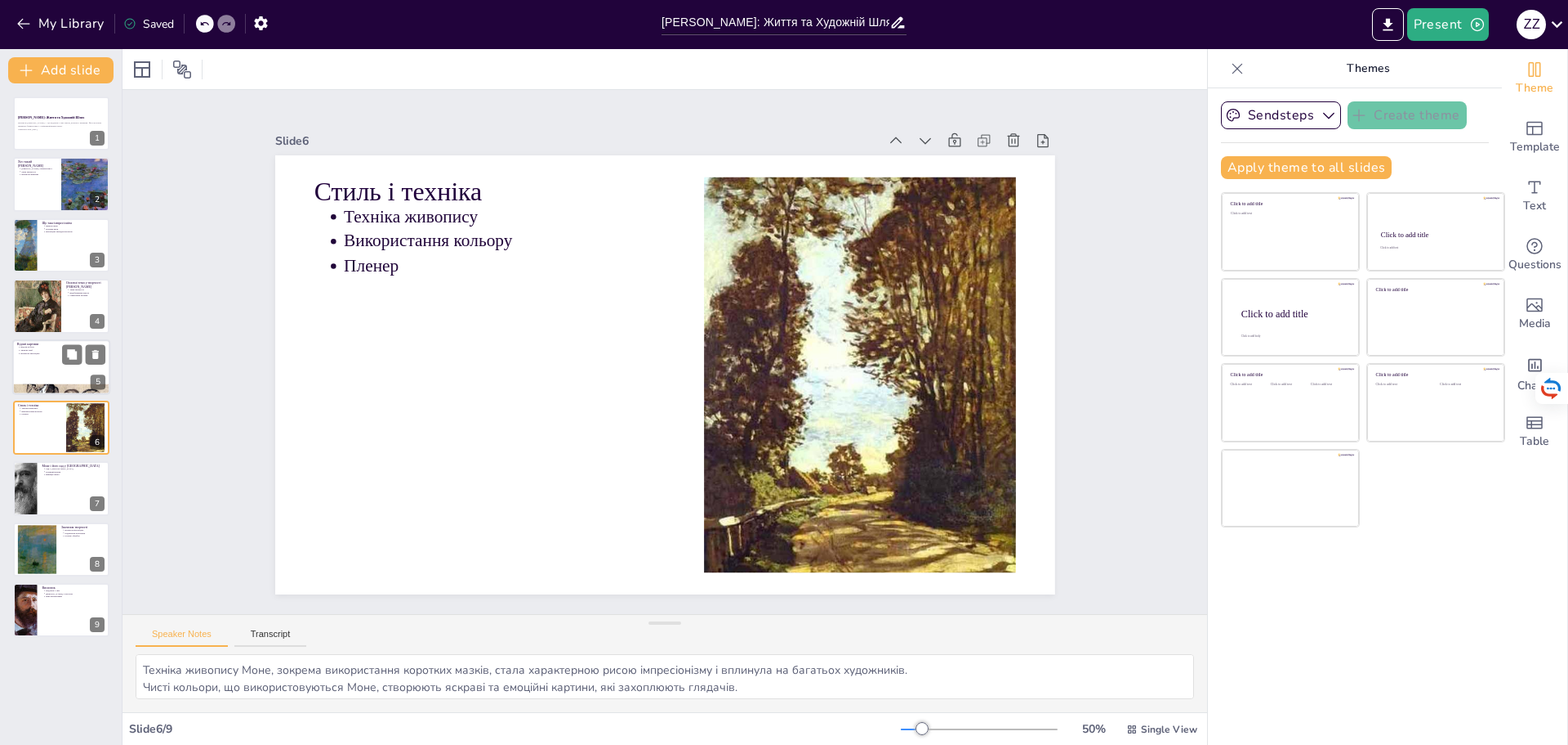
click at [33, 383] on div at bounding box center [62, 388] width 98 height 84
type textarea "Відомі картини [PERSON_NAME] стали символами імпресіонізму і продовжують надиха…"
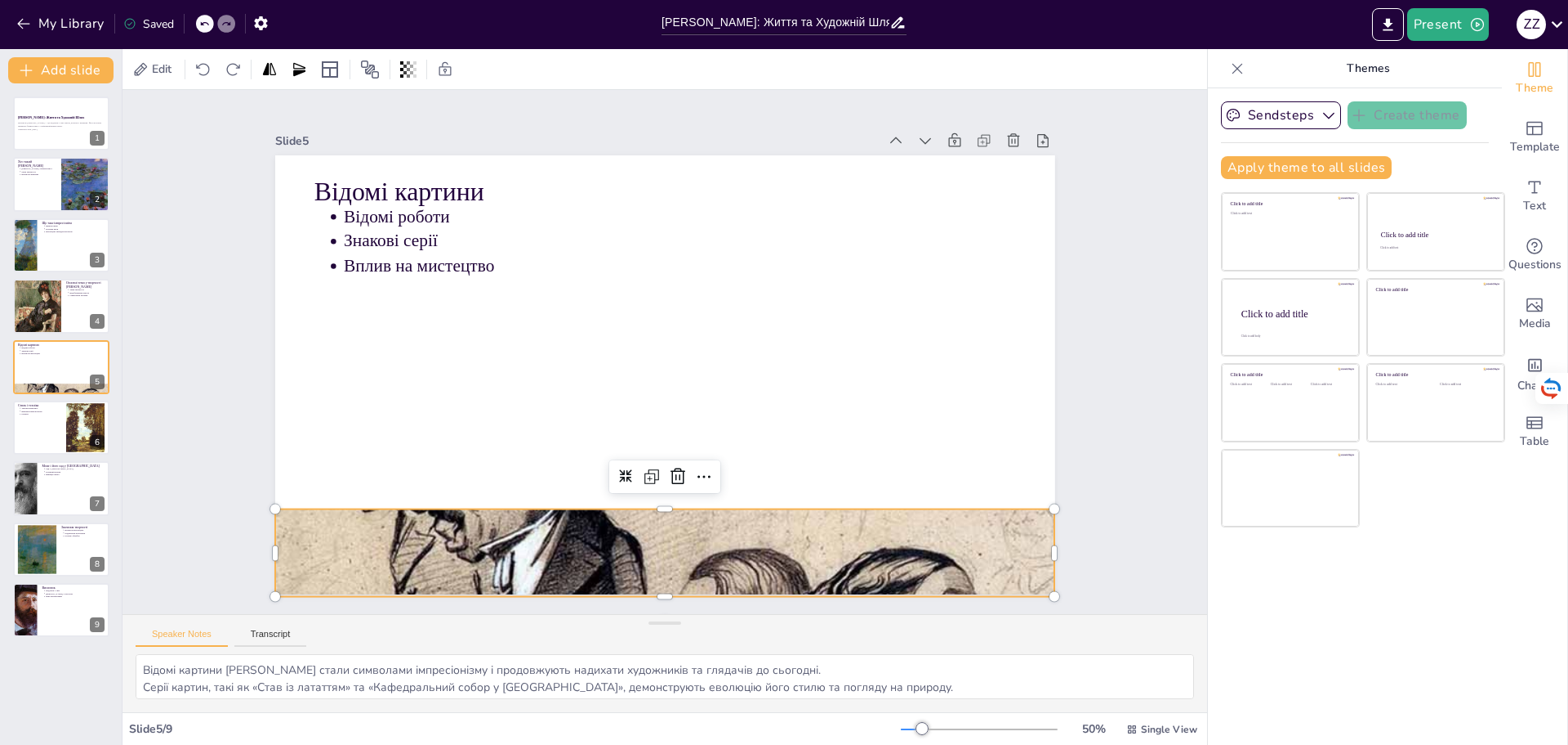
click at [686, 541] on div at bounding box center [547, 513] width 1024 height 1000
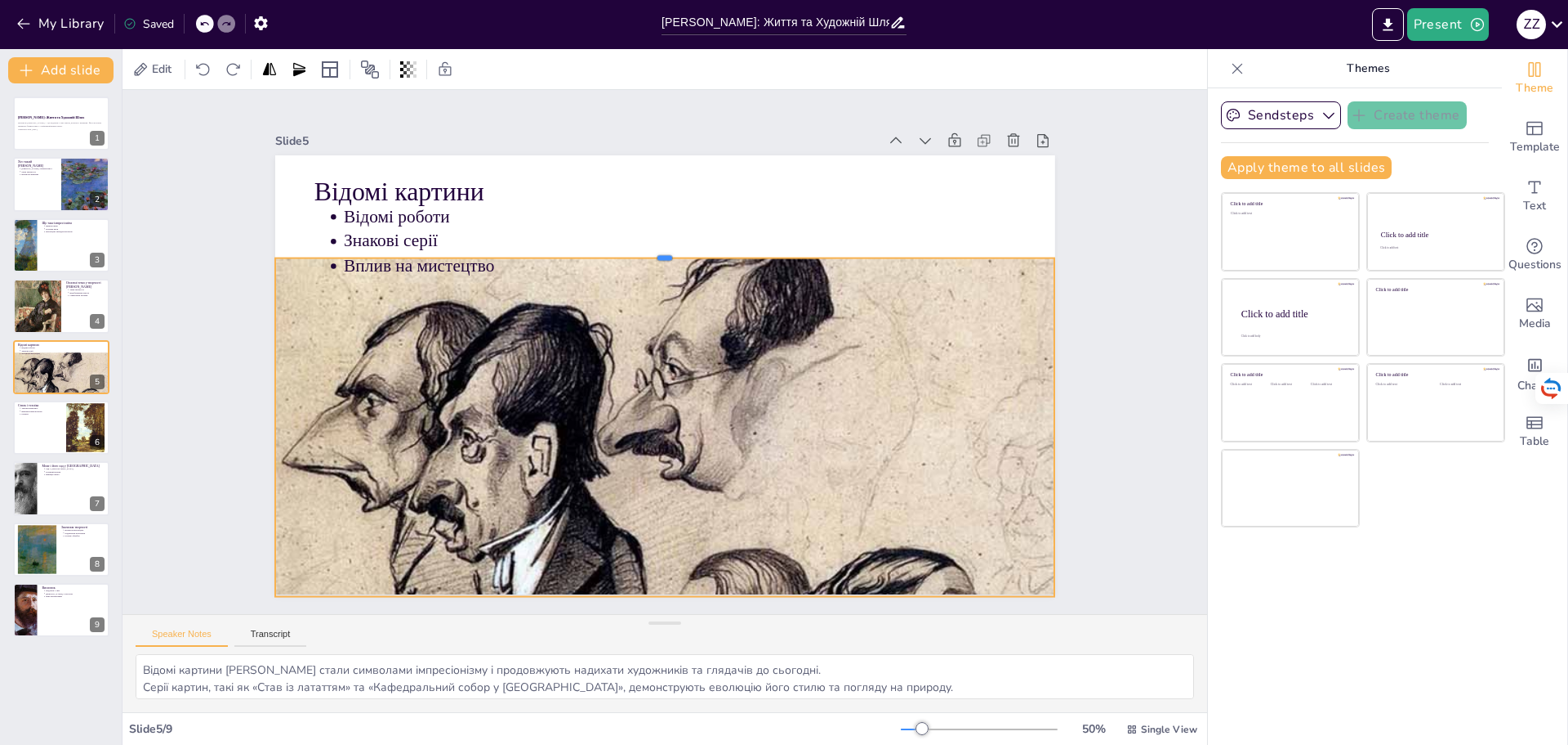
drag, startPoint x: 652, startPoint y: 501, endPoint x: 703, endPoint y: 251, distance: 255.1
click at [703, 251] on div at bounding box center [715, 264] width 682 height 401
